Goal: Task Accomplishment & Management: Manage account settings

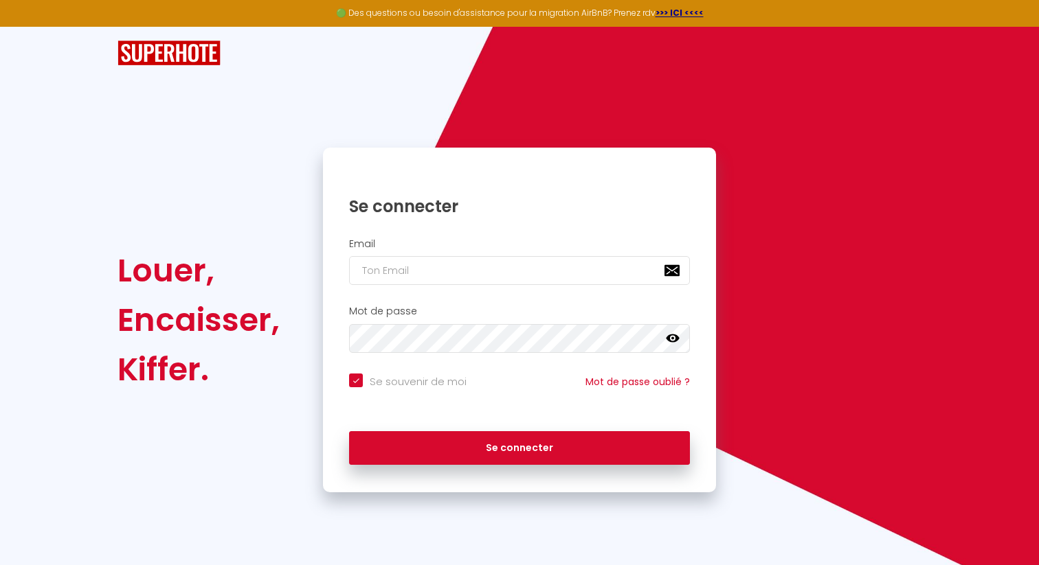
type input "[EMAIL_ADDRESS][DOMAIN_NAME]"
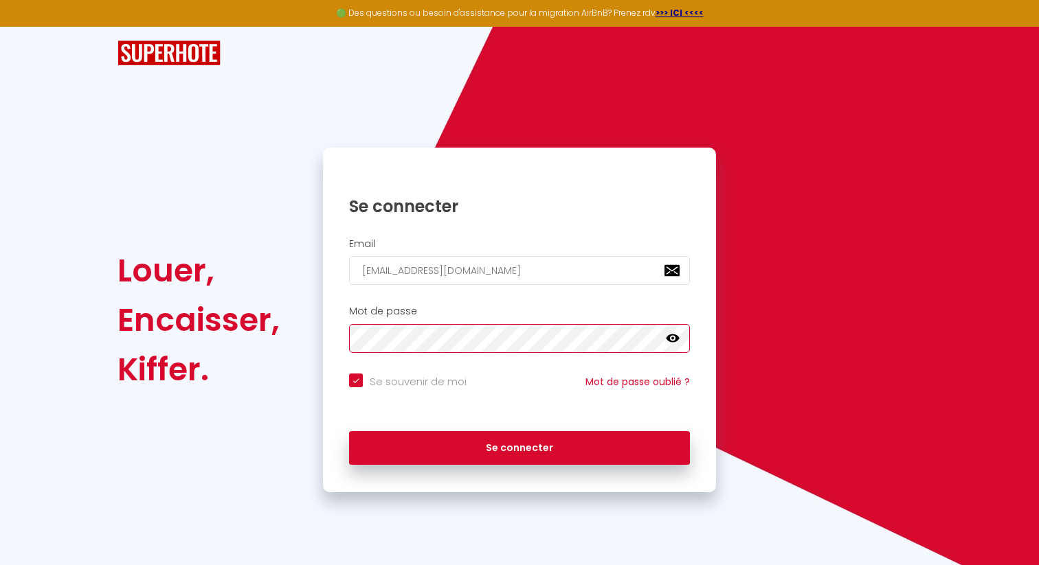
click at [349, 431] on button "Se connecter" at bounding box center [519, 448] width 341 height 34
checkbox input "true"
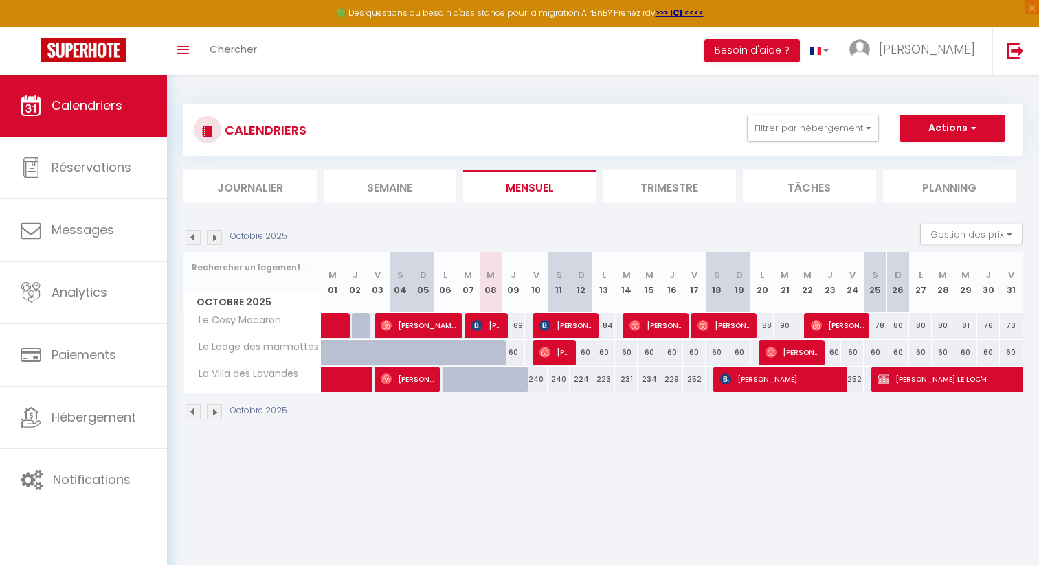
click at [213, 240] on img at bounding box center [214, 237] width 15 height 15
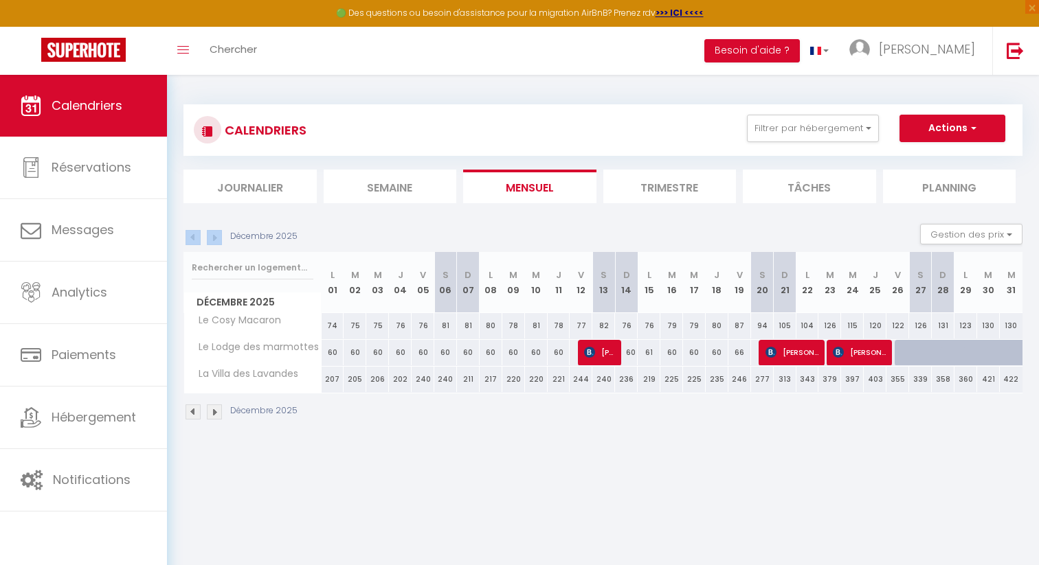
click at [213, 240] on img at bounding box center [214, 237] width 15 height 15
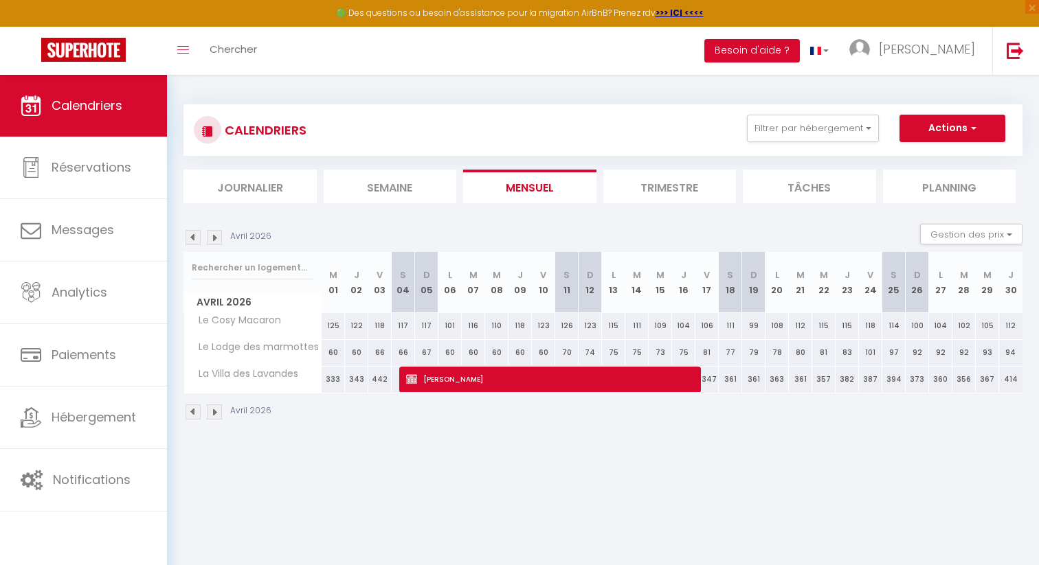
click at [213, 240] on img at bounding box center [214, 237] width 15 height 15
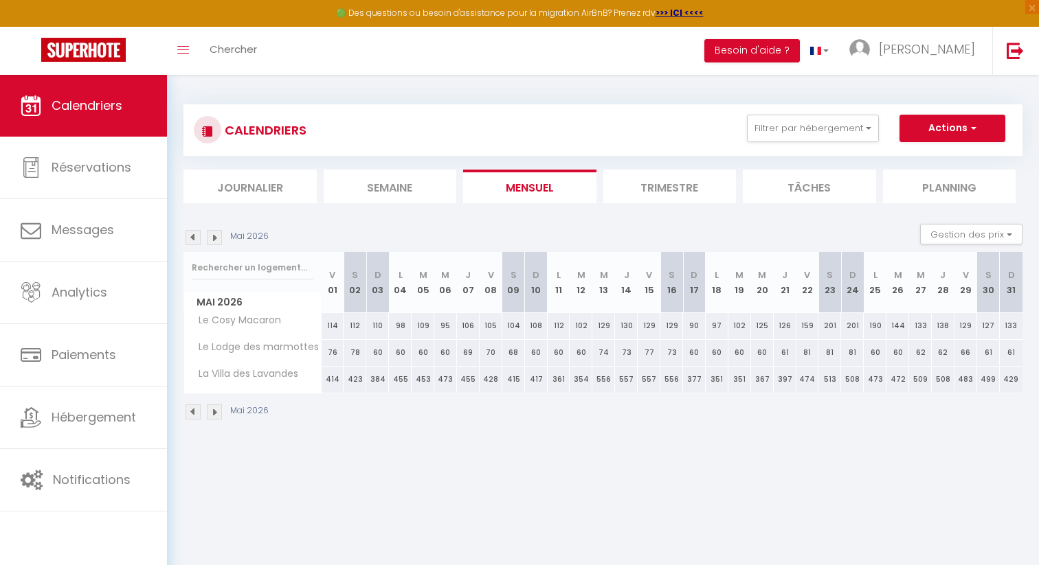
click at [188, 242] on img at bounding box center [192, 237] width 15 height 15
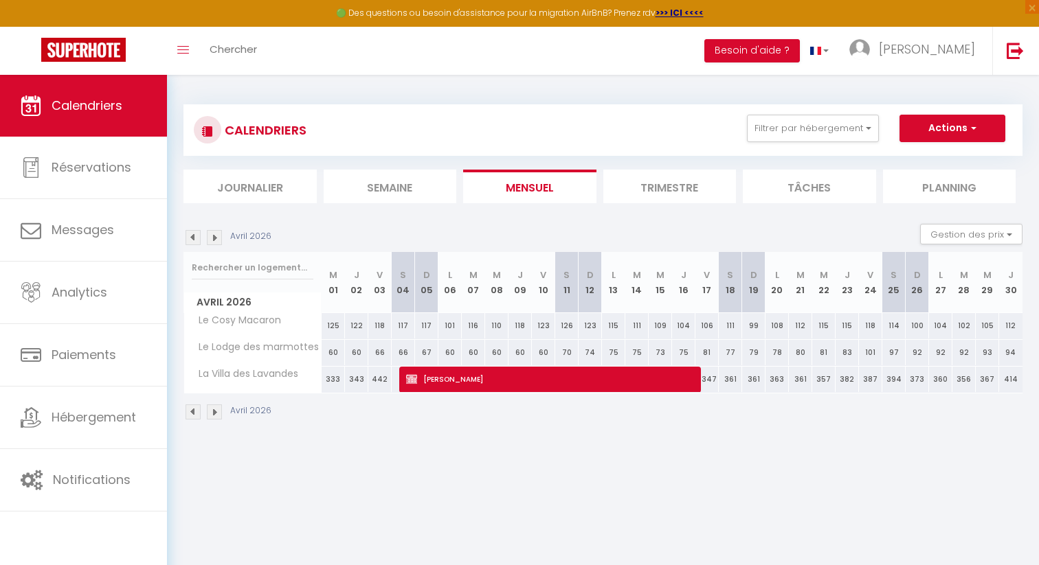
click at [212, 239] on img at bounding box center [214, 237] width 15 height 15
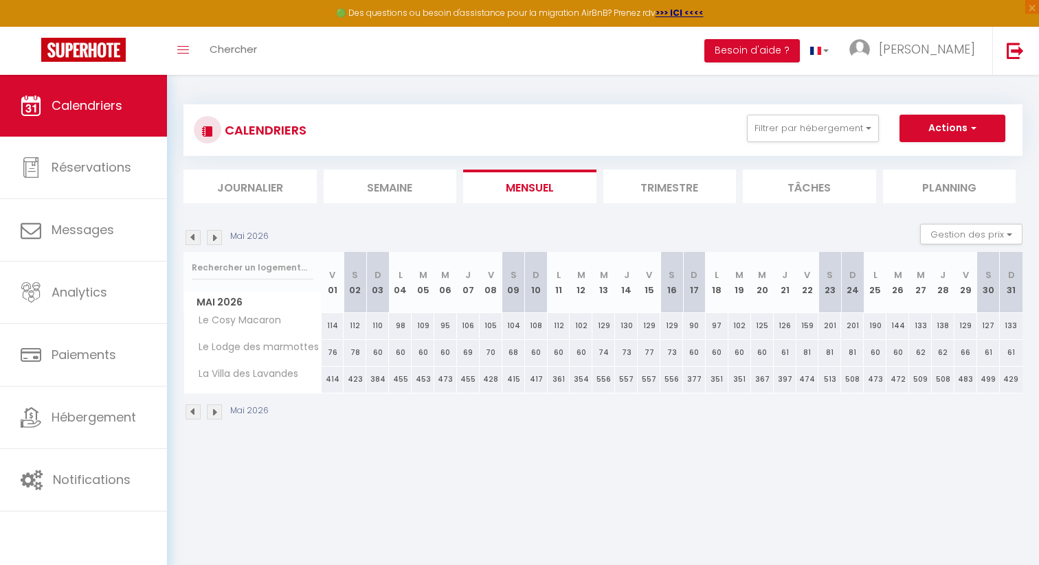
click at [212, 239] on img at bounding box center [214, 237] width 15 height 15
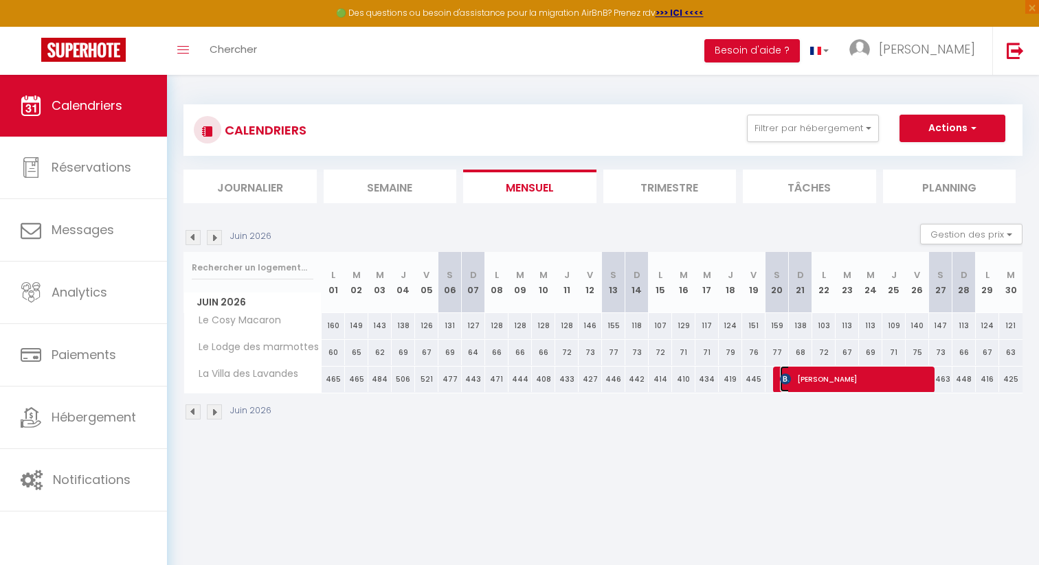
click at [834, 376] on span "[PERSON_NAME]" at bounding box center [854, 379] width 148 height 26
select select "OK"
select select "1"
select select "0"
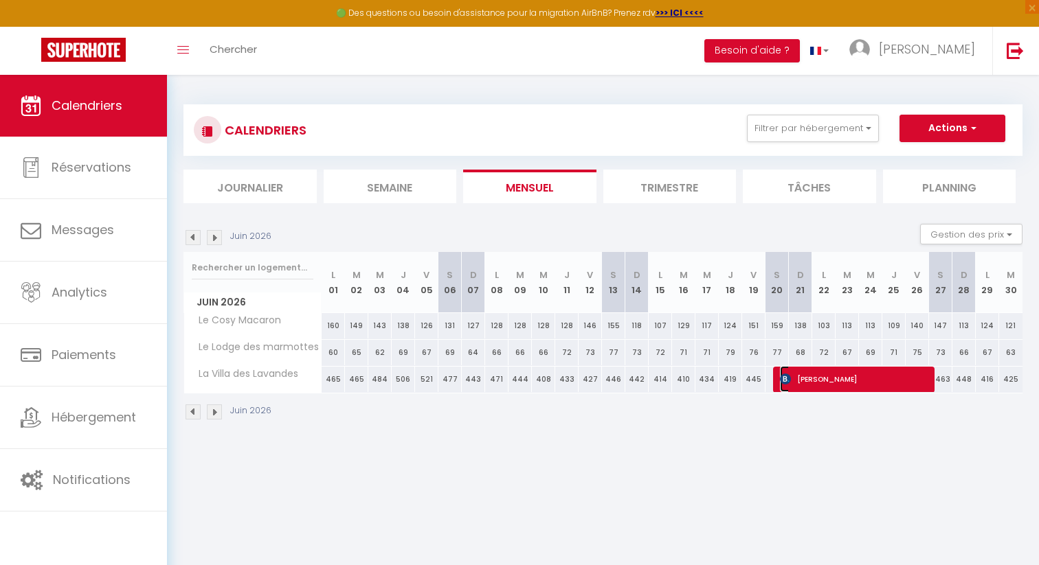
select select "1"
select select
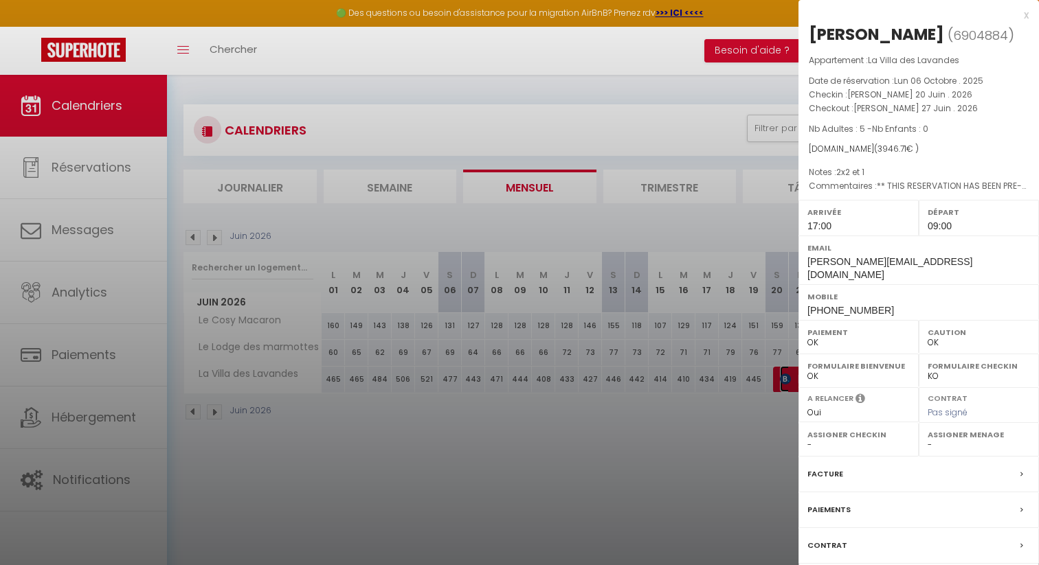
scroll to position [75, 0]
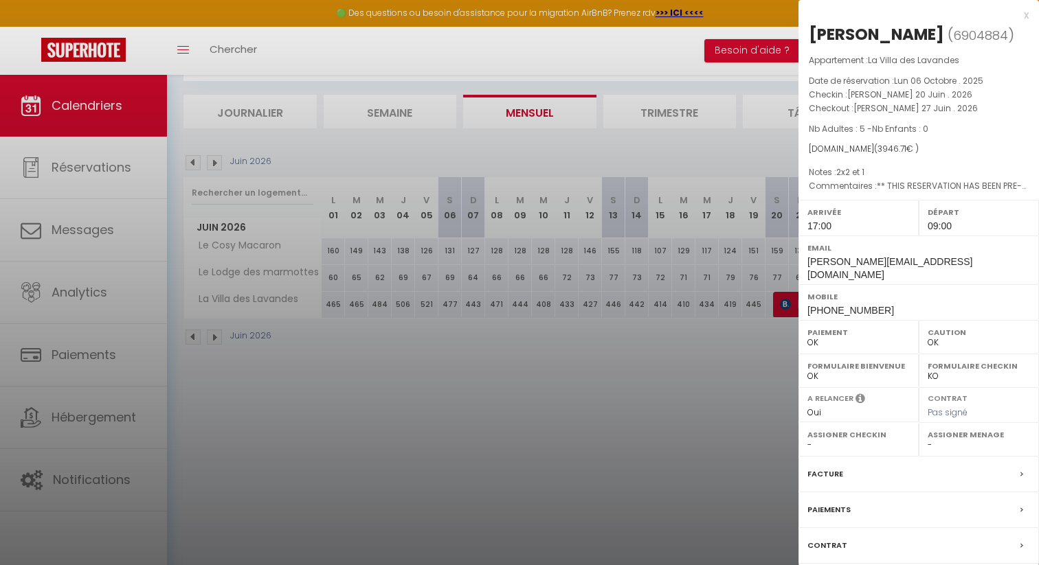
click at [841, 545] on div "Contrat" at bounding box center [918, 546] width 240 height 36
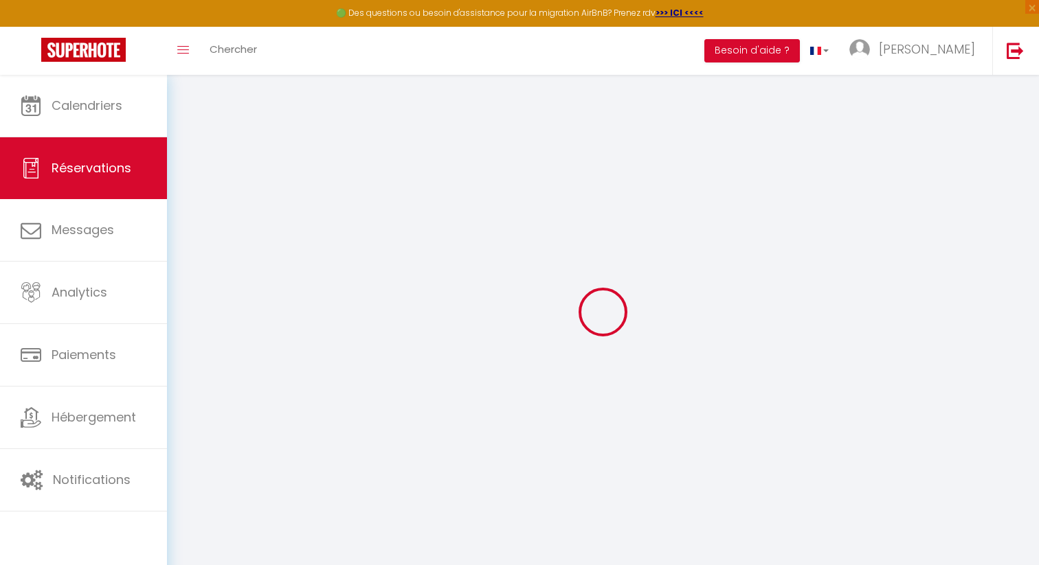
select select
checkbox input "false"
select select
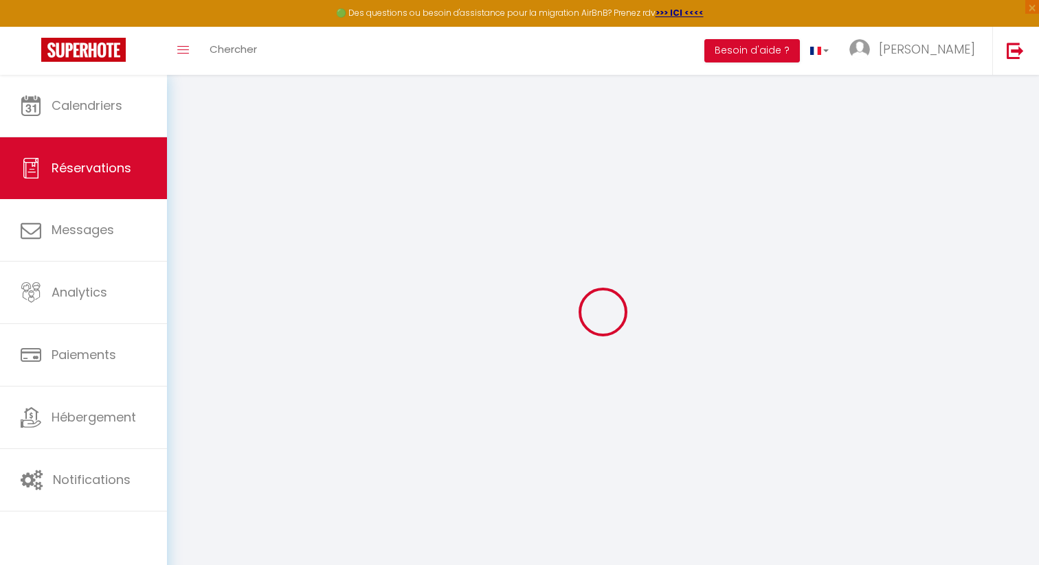
checkbox input "false"
type made0 "2x2 et 1"
type Request1 "** THIS RESERVATION HAS BEEN PRE-PAID ** BOOKING NOTE : Payment charge is EUR 5…"
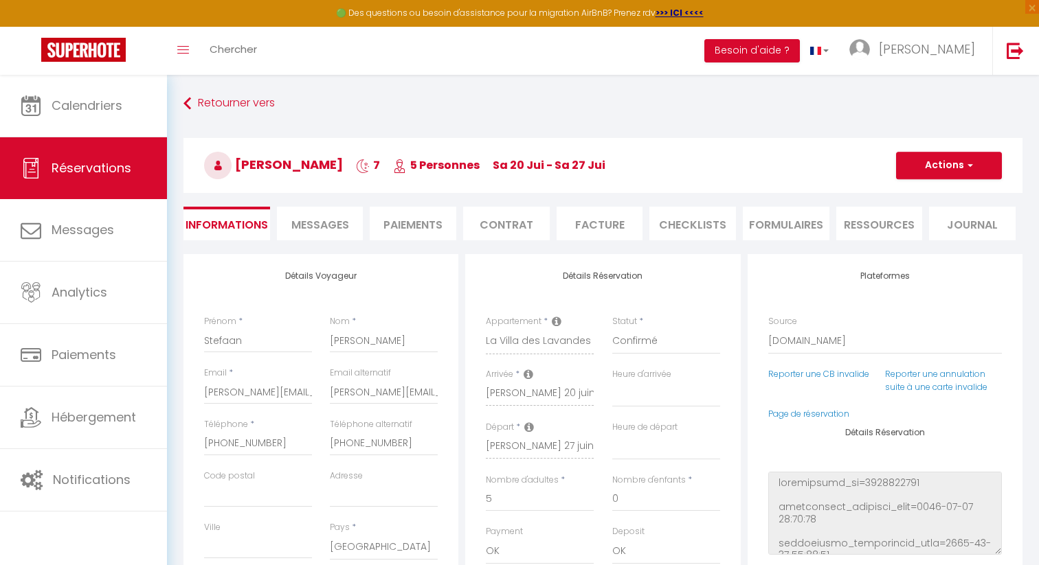
select select "17:00"
select select "09:00"
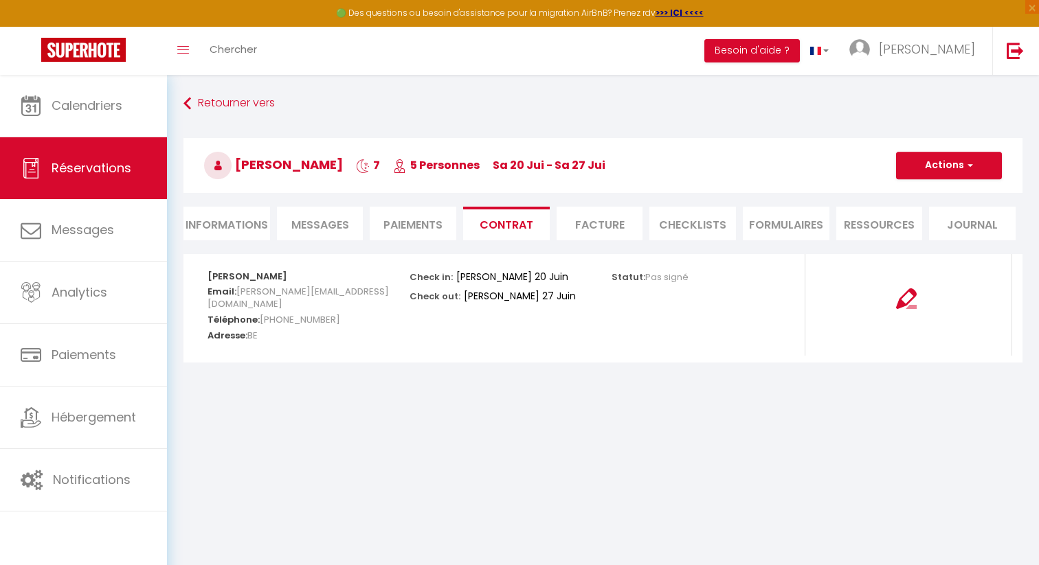
click at [234, 223] on li "Informations" at bounding box center [226, 224] width 87 height 34
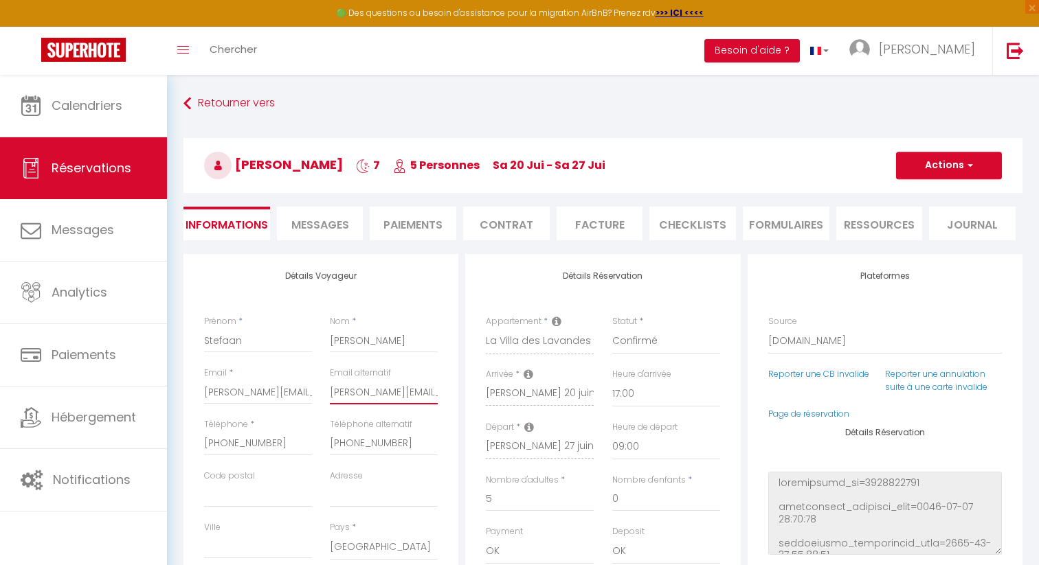
click at [349, 388] on input "[PERSON_NAME][EMAIL_ADDRESS][DOMAIN_NAME]" at bounding box center [384, 392] width 108 height 25
